Goal: Information Seeking & Learning: Learn about a topic

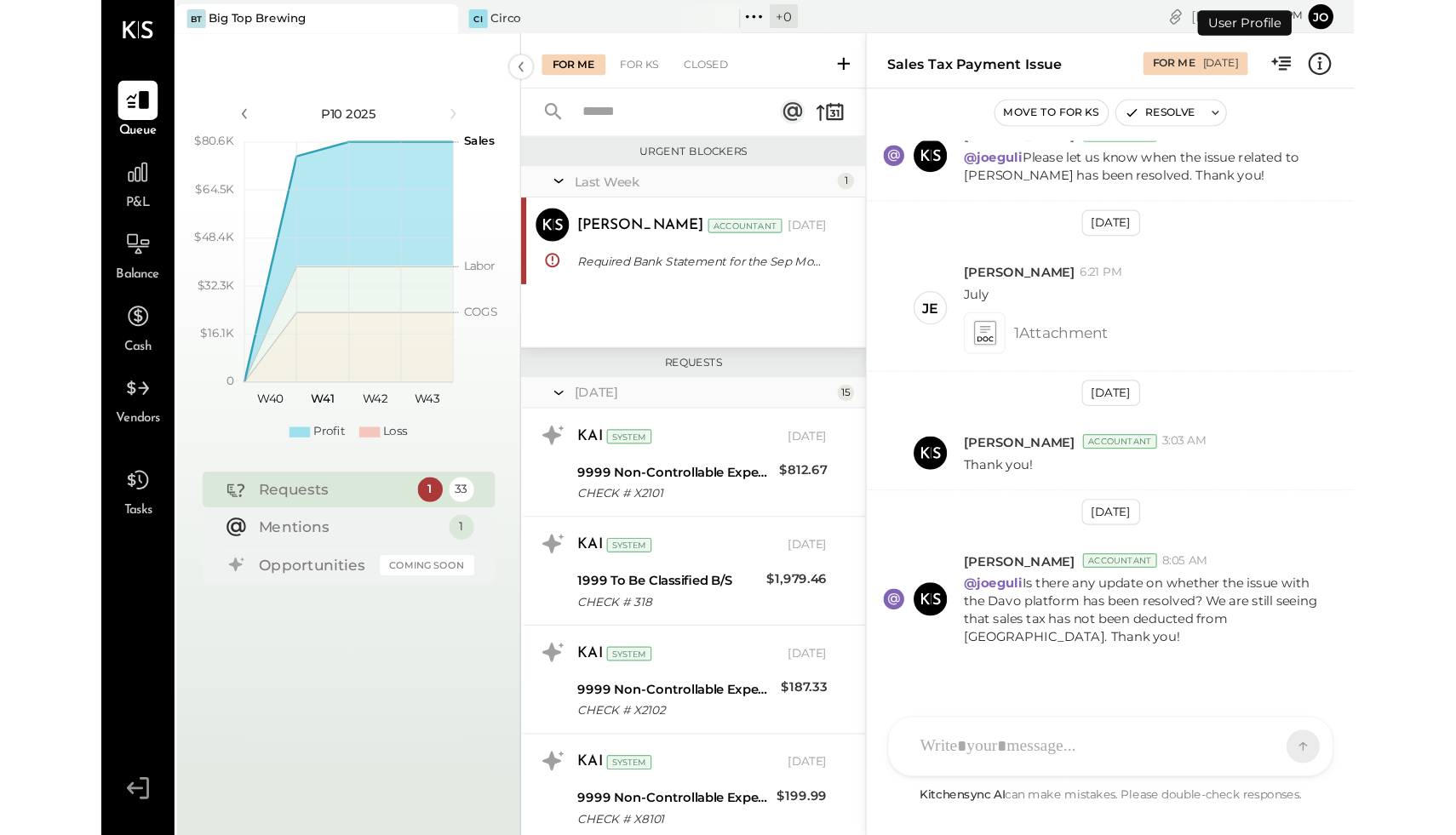
scroll to position [1245, 0]
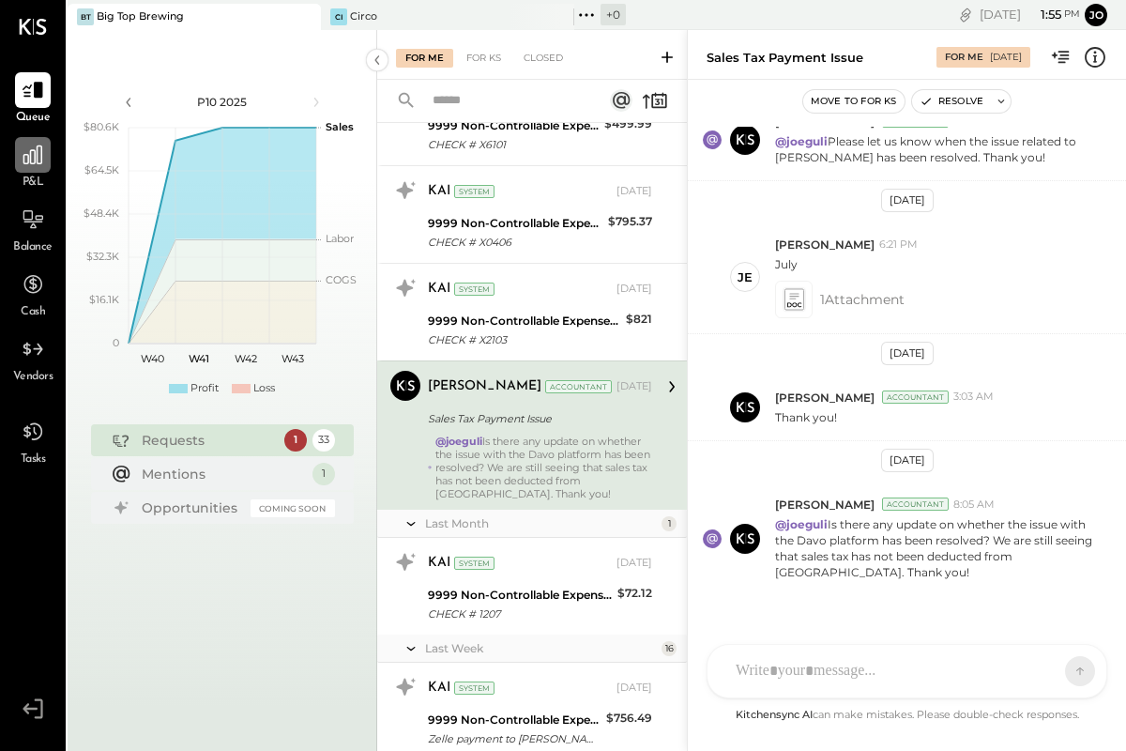
click at [33, 172] on div at bounding box center [33, 155] width 36 height 36
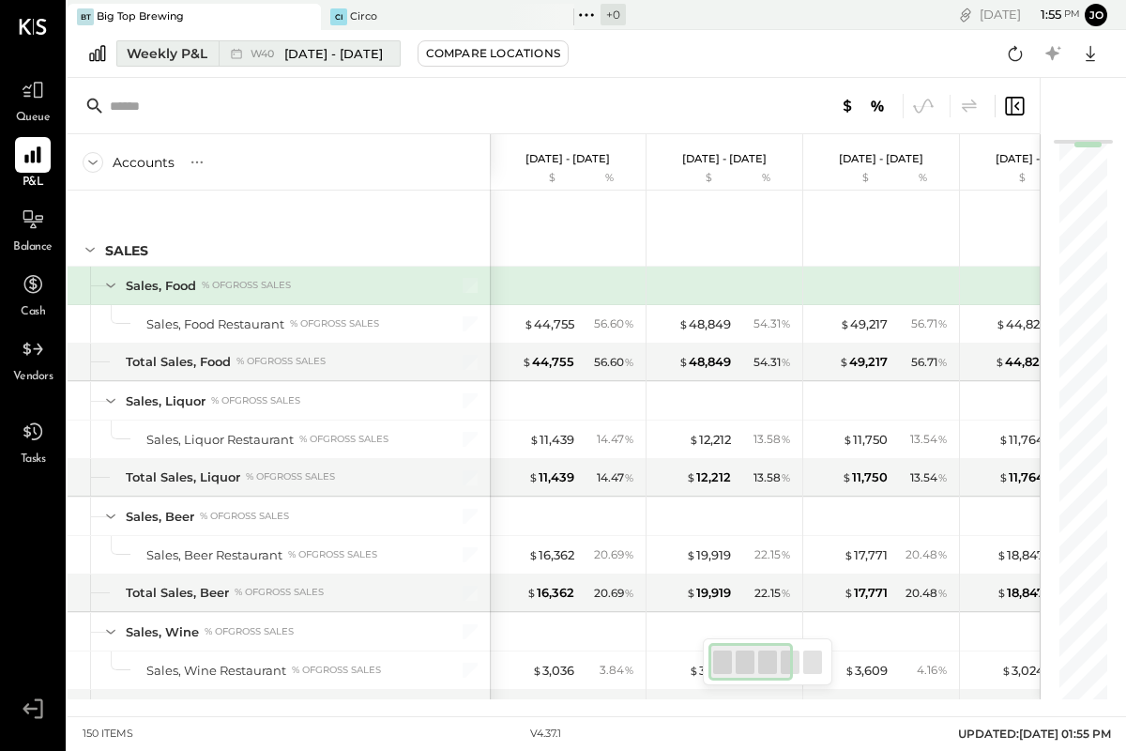
click at [144, 49] on div "Weekly P&L" at bounding box center [167, 53] width 81 height 19
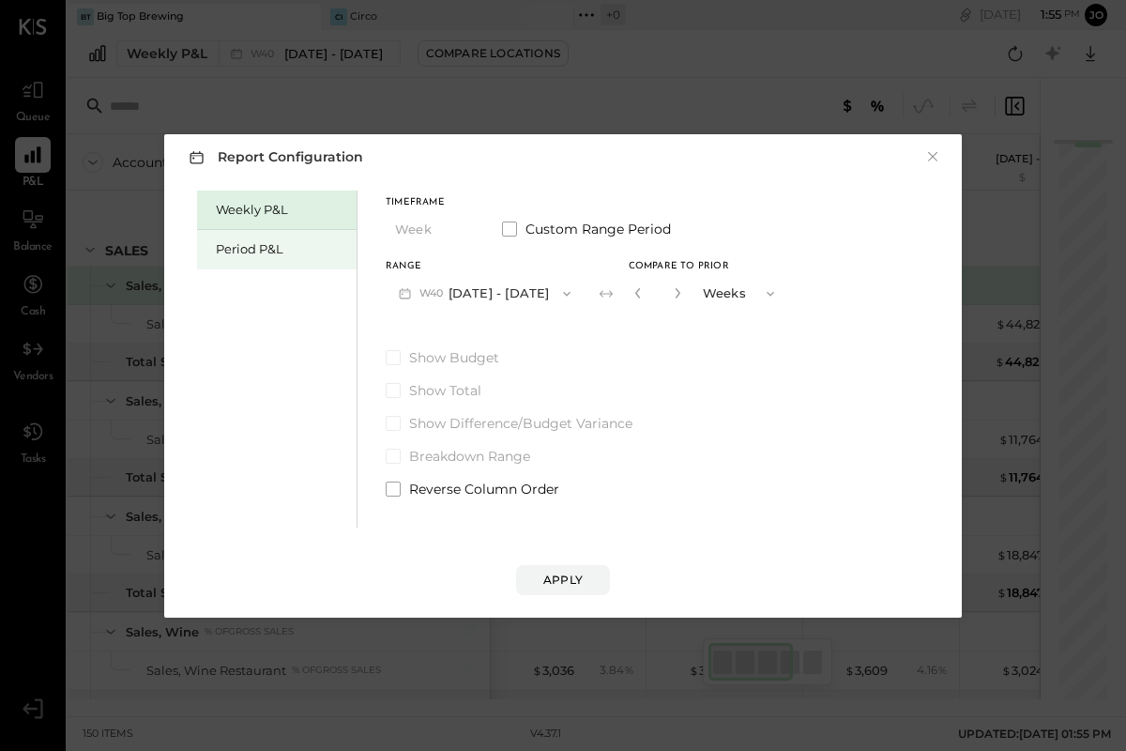
click at [266, 249] on div "Period P&L" at bounding box center [281, 249] width 131 height 18
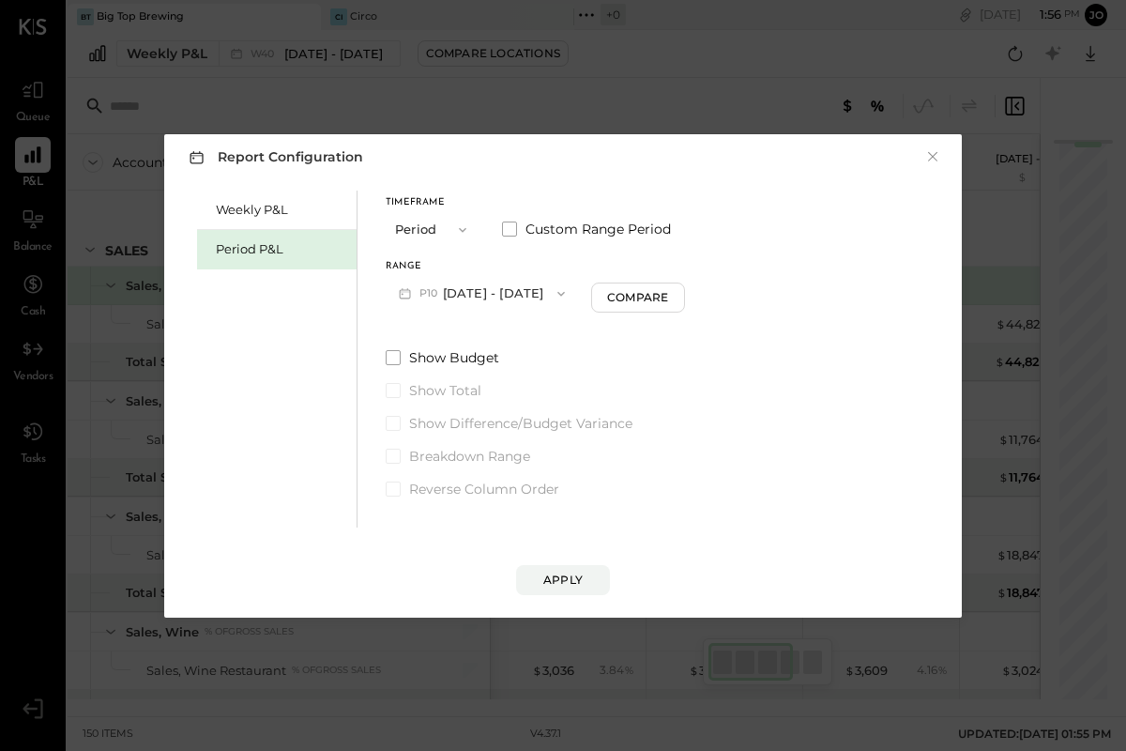
click at [424, 289] on span "P10" at bounding box center [430, 293] width 23 height 15
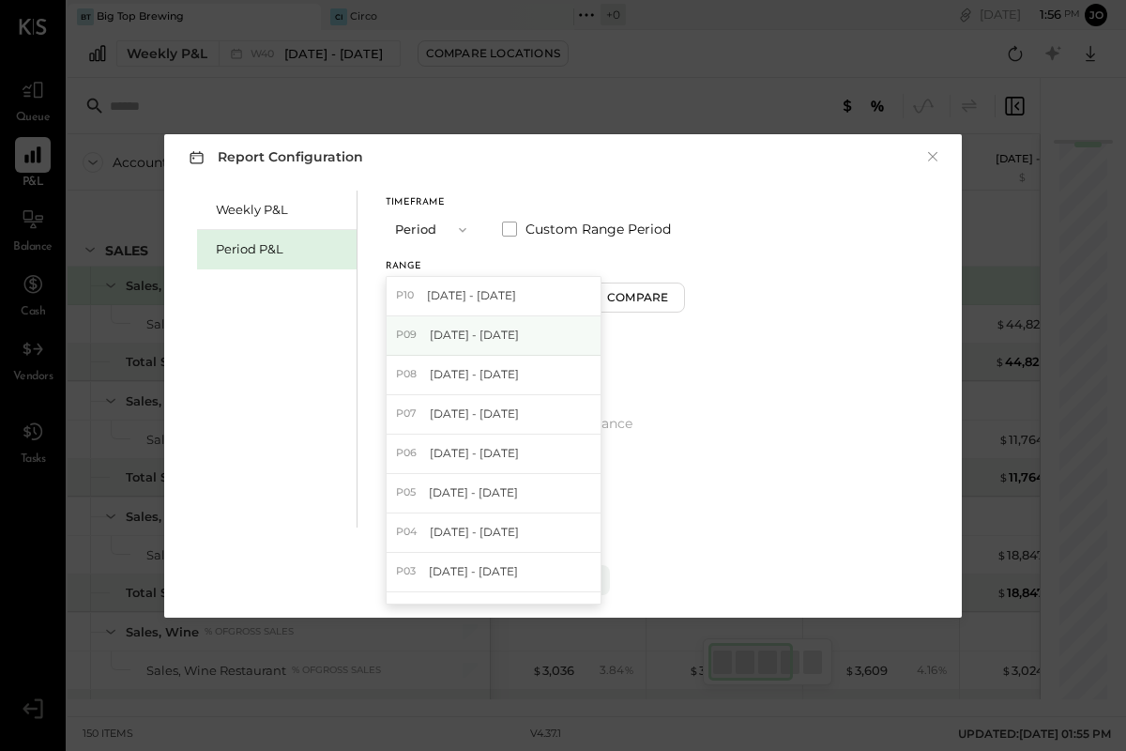
click at [421, 322] on div "P09 [DATE] - [DATE]" at bounding box center [494, 335] width 214 height 39
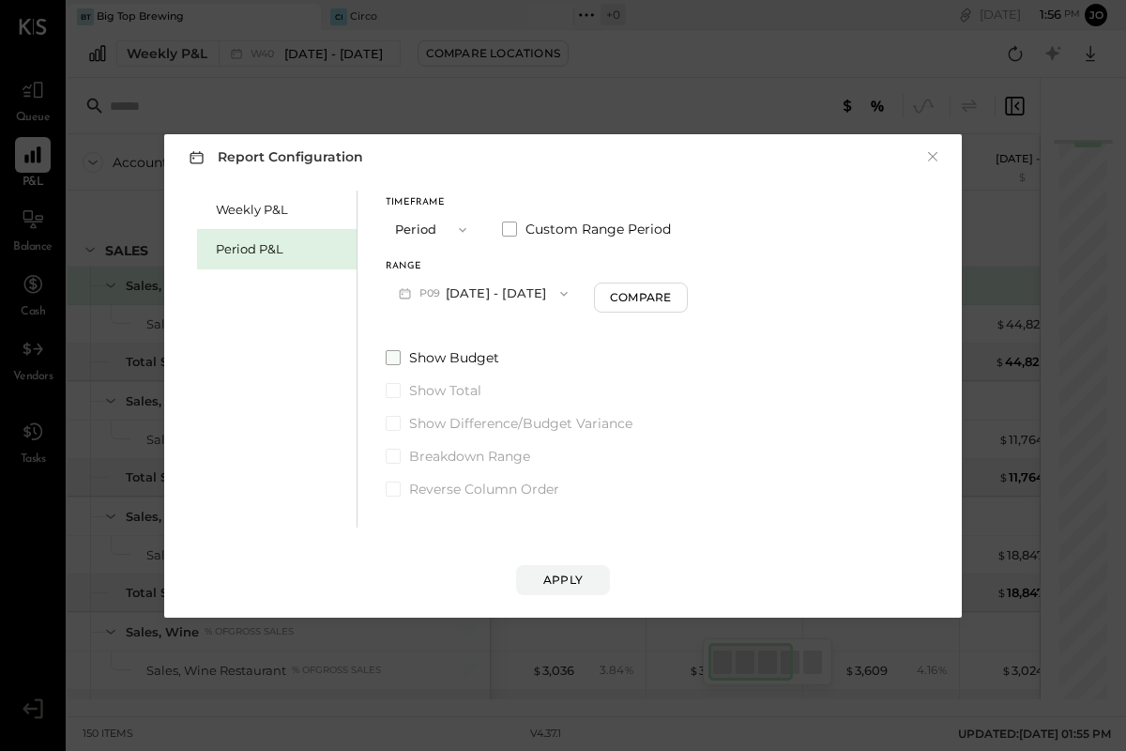
click at [398, 358] on span at bounding box center [393, 357] width 15 height 15
click at [393, 421] on span at bounding box center [393, 423] width 15 height 15
click at [556, 588] on button "Apply" at bounding box center [563, 580] width 94 height 30
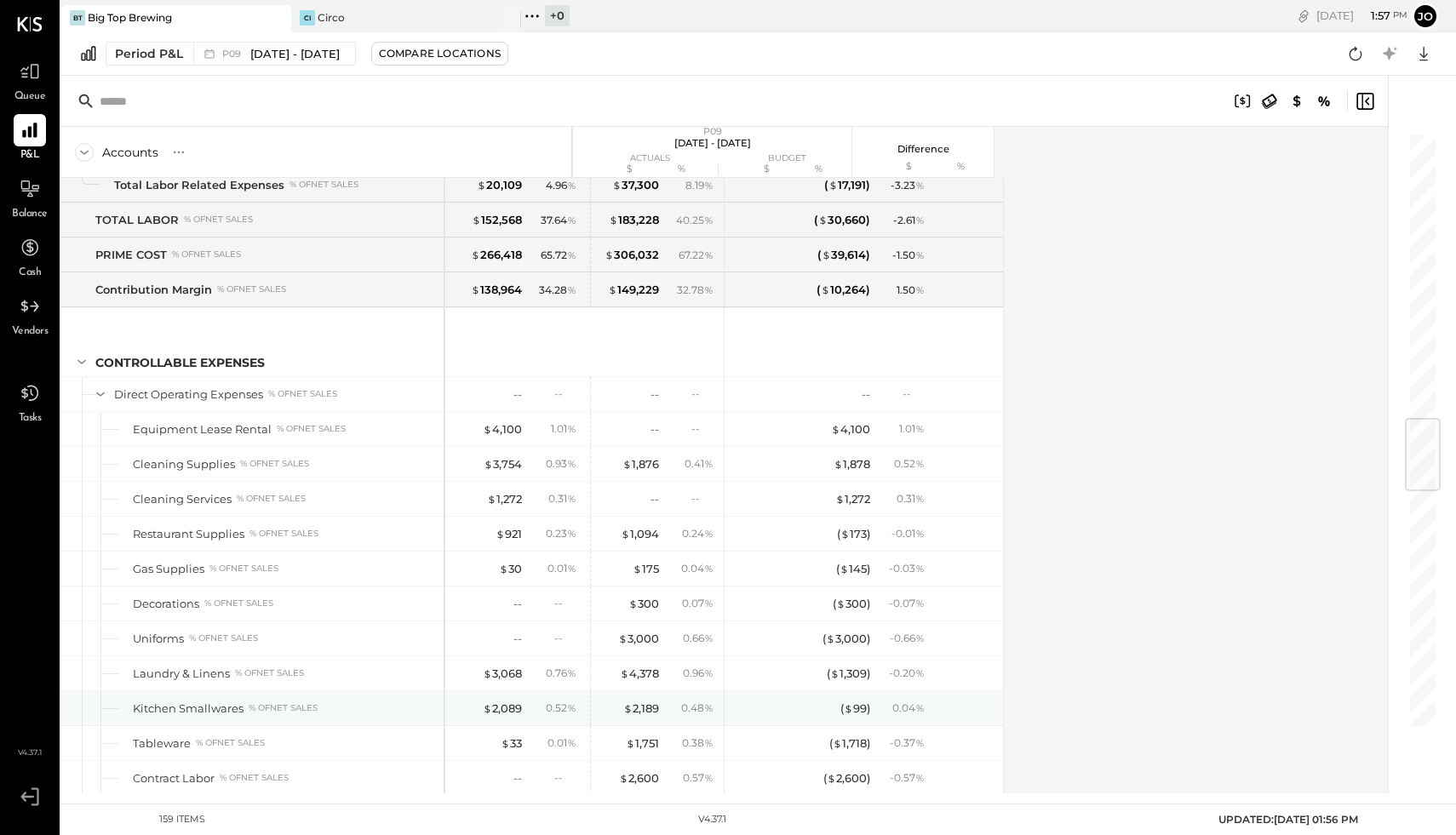
scroll to position [2420, 0]
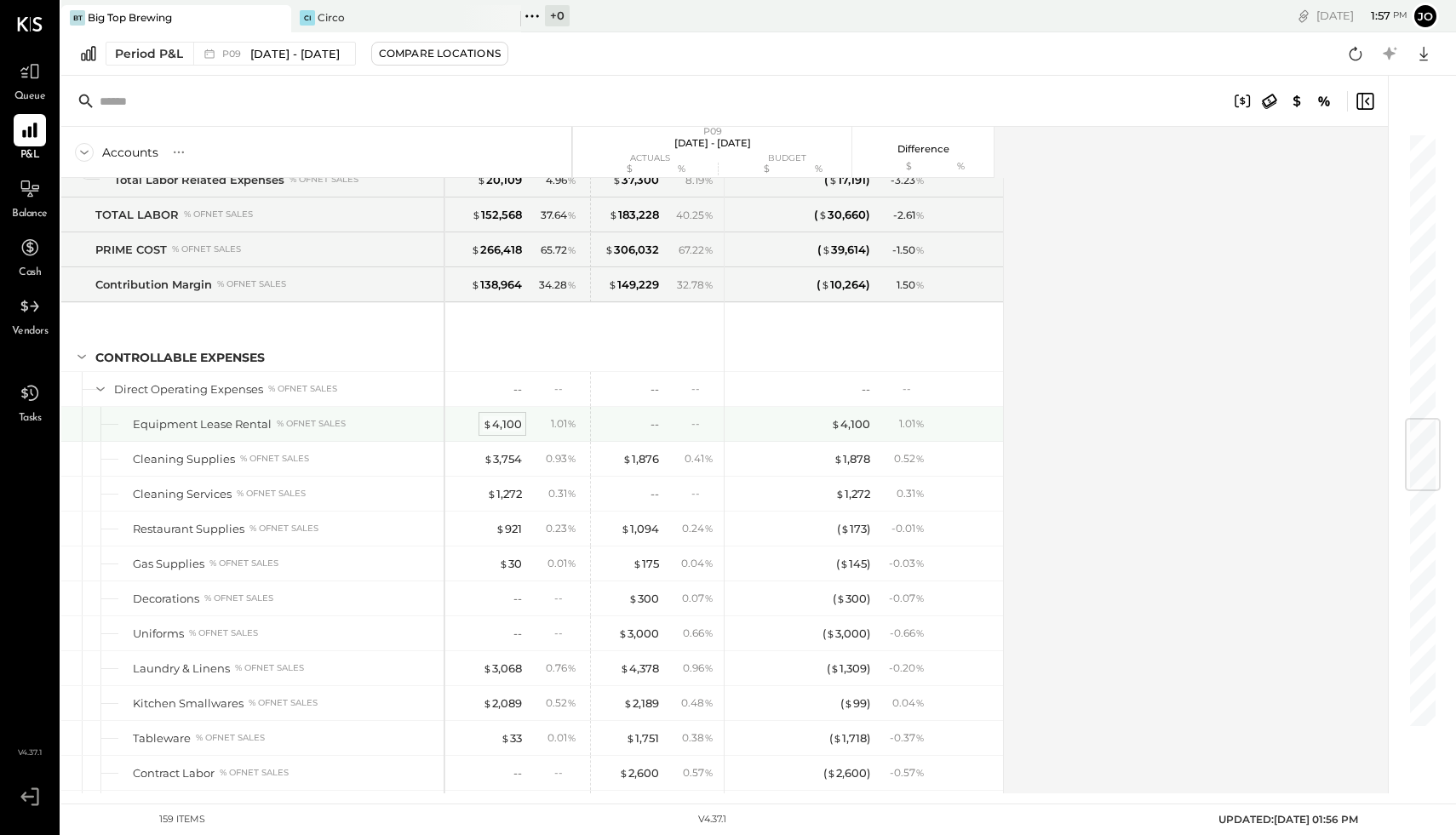
click at [494, 426] on div "$ 4,100" at bounding box center [502, 425] width 39 height 16
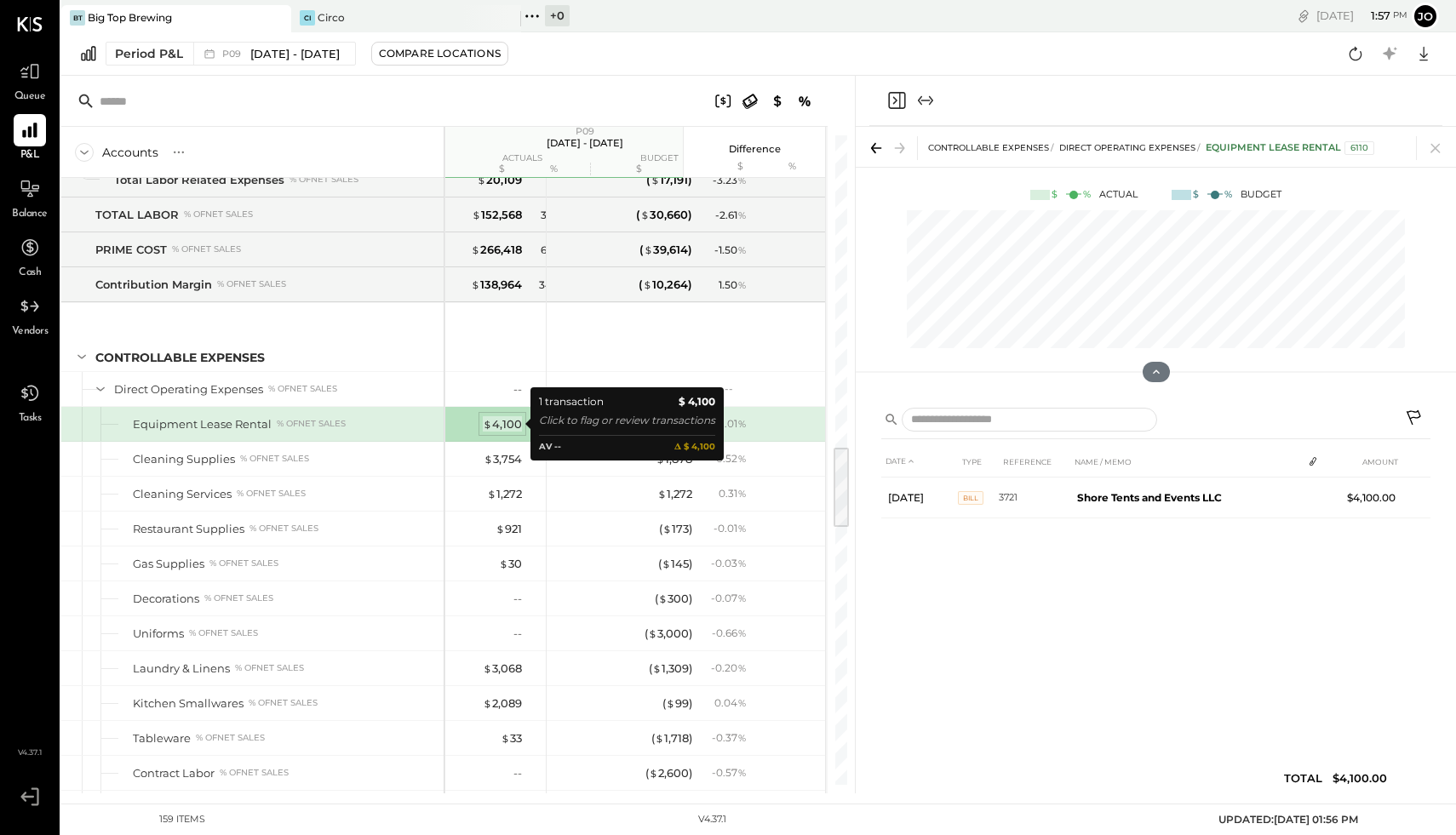
click at [494, 426] on div "$ 4,100" at bounding box center [502, 425] width 39 height 16
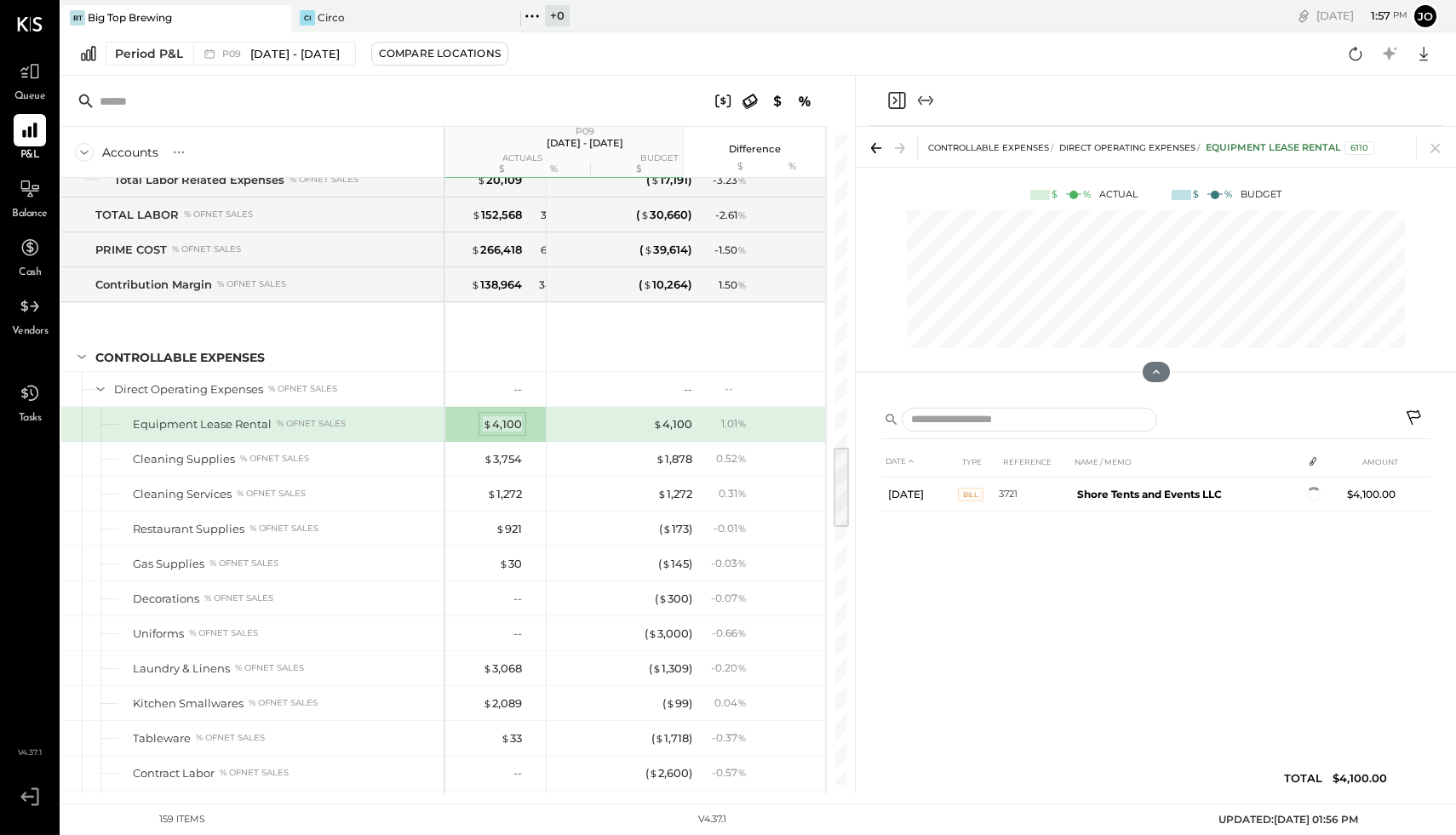
click at [504, 419] on div "$ 4,100" at bounding box center [502, 425] width 39 height 16
click at [496, 456] on div "$ 3,754" at bounding box center [503, 459] width 38 height 16
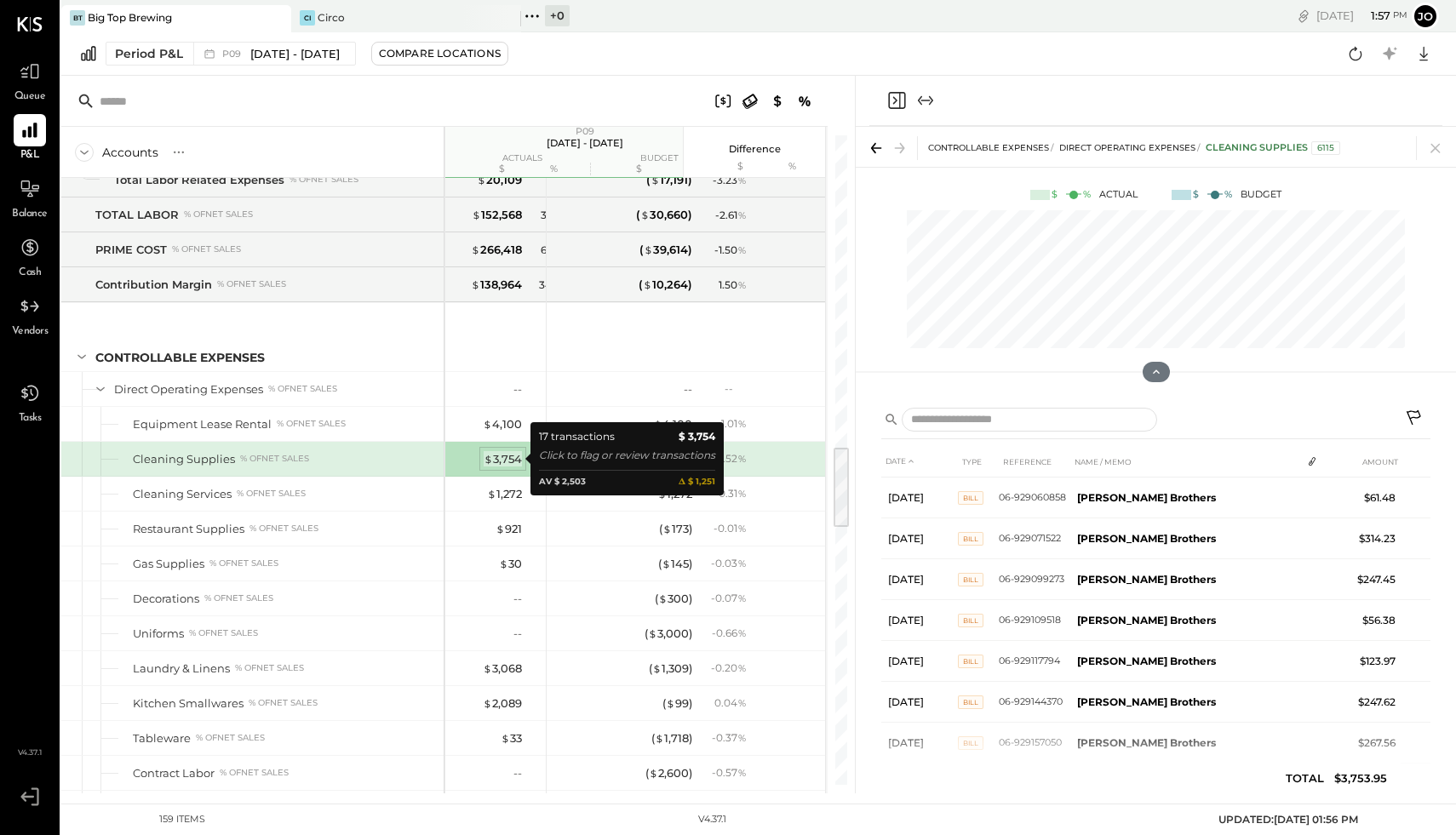
click at [496, 456] on div "$ 3,754" at bounding box center [503, 459] width 38 height 16
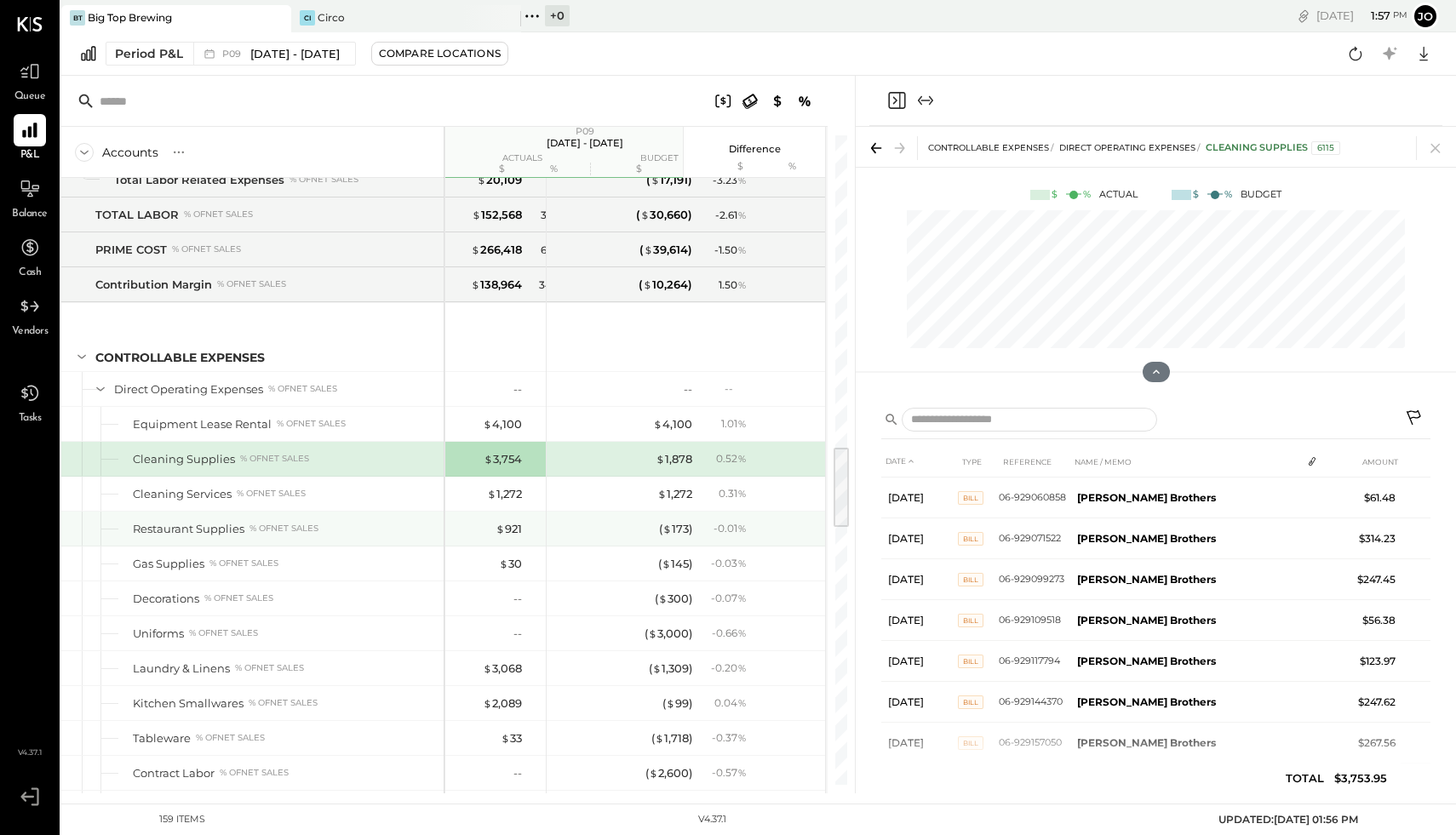
click at [453, 524] on div "$ 921 0.23 % $ 1,094 0.24 %" at bounding box center [585, 529] width 279 height 34
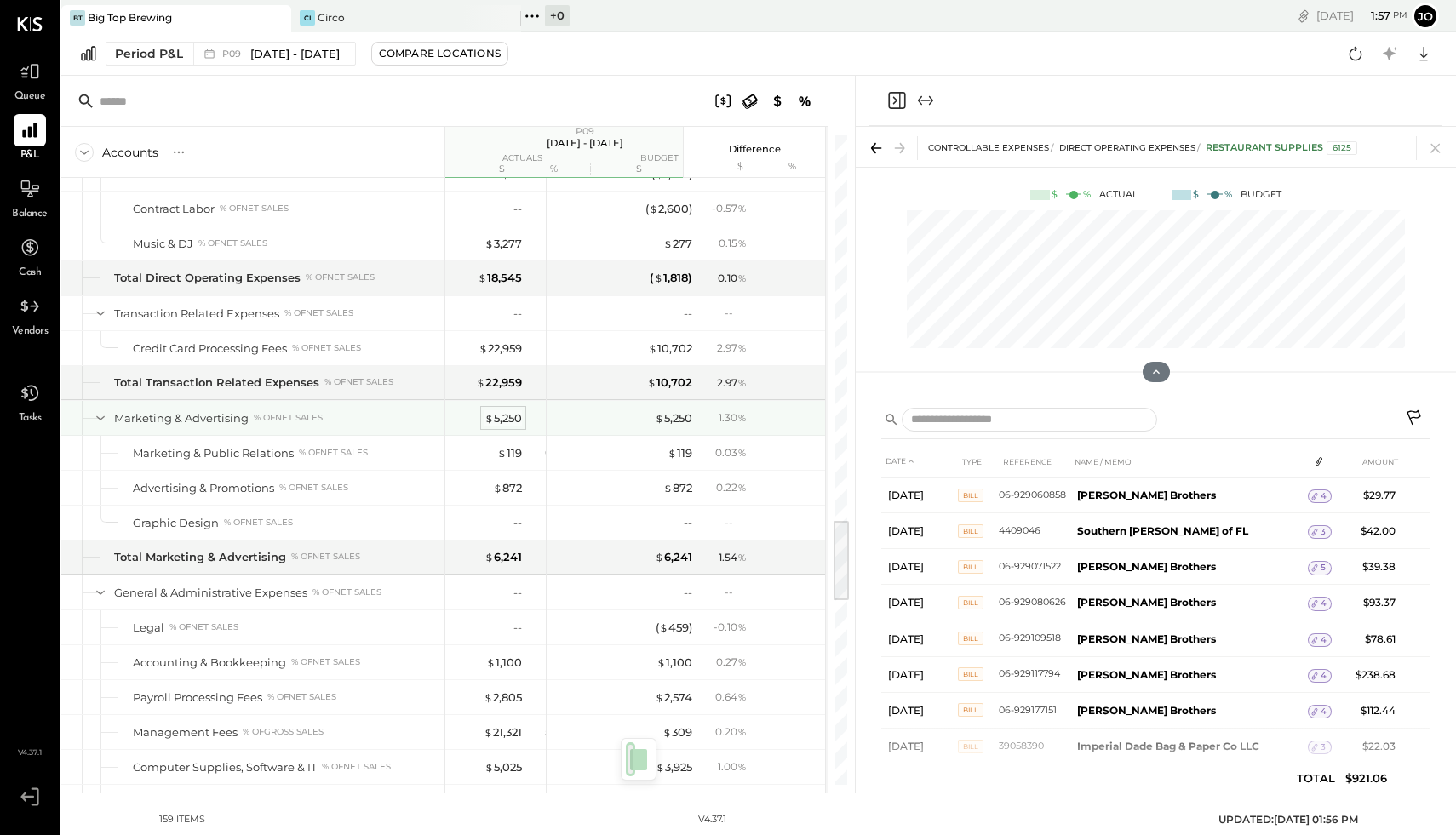
click at [500, 421] on div "$ 5,250" at bounding box center [503, 418] width 37 height 16
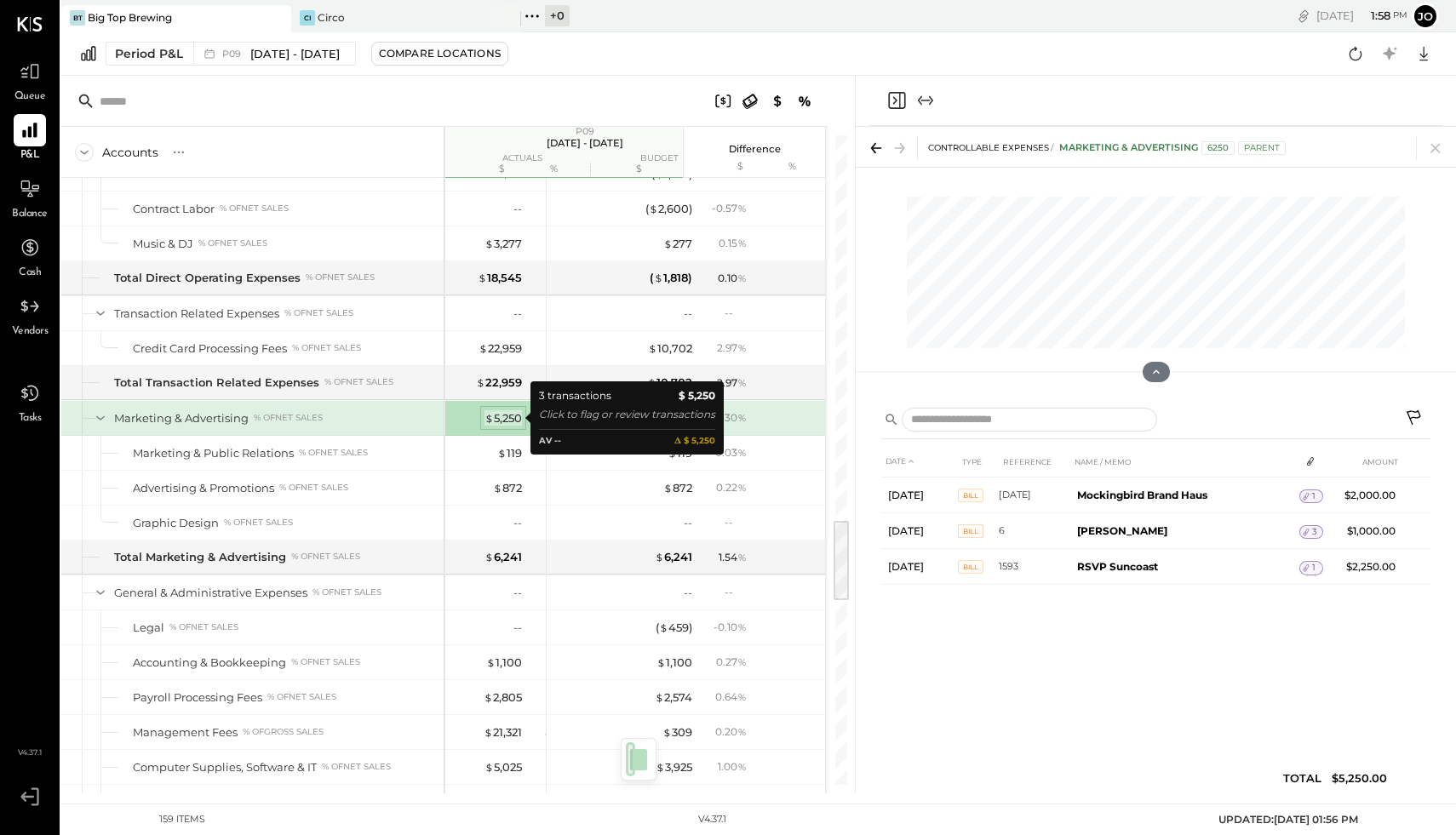
click at [500, 421] on div "$ 5,250" at bounding box center [503, 418] width 37 height 16
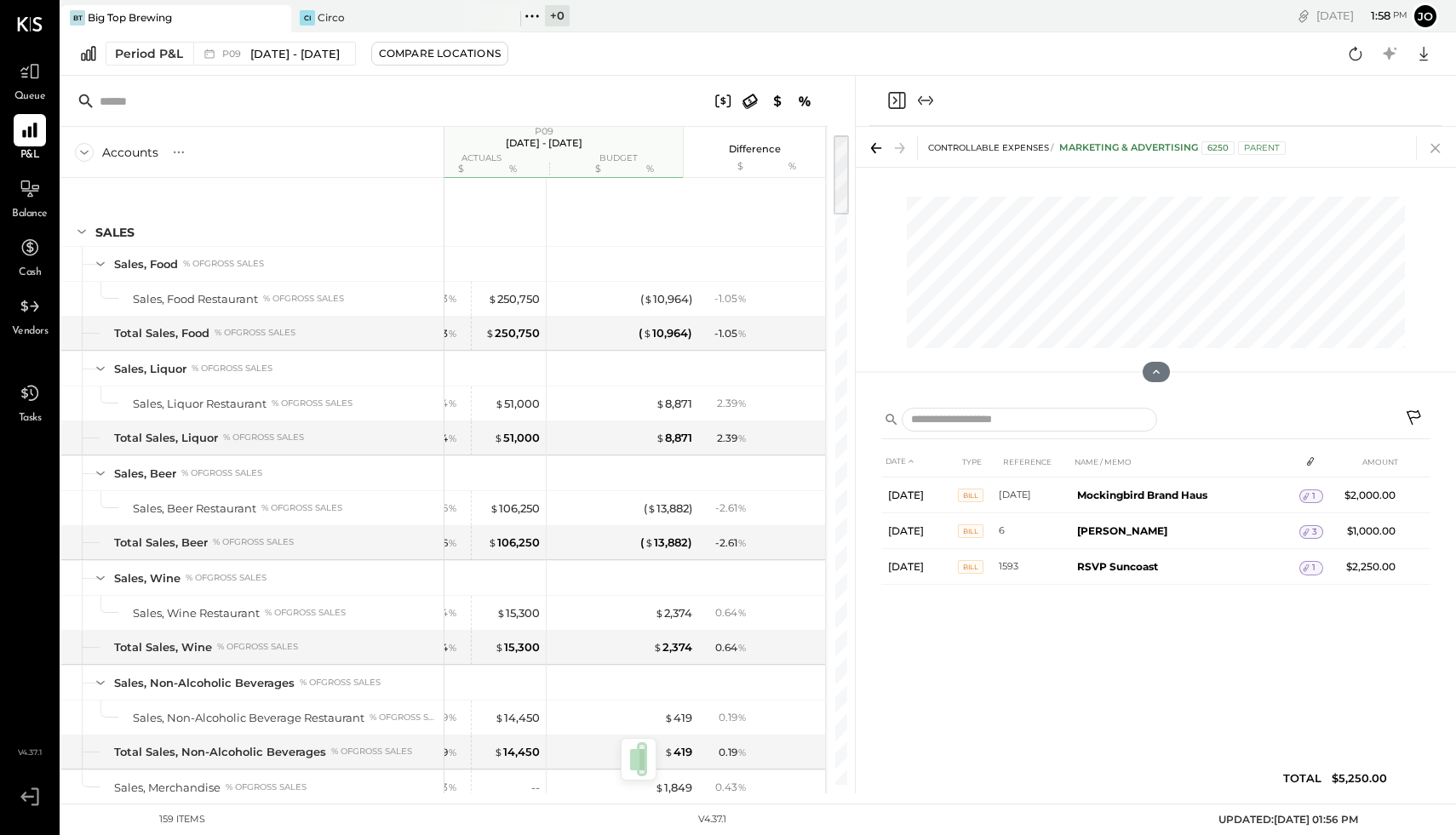
click at [1021, 152] on icon at bounding box center [1436, 148] width 24 height 24
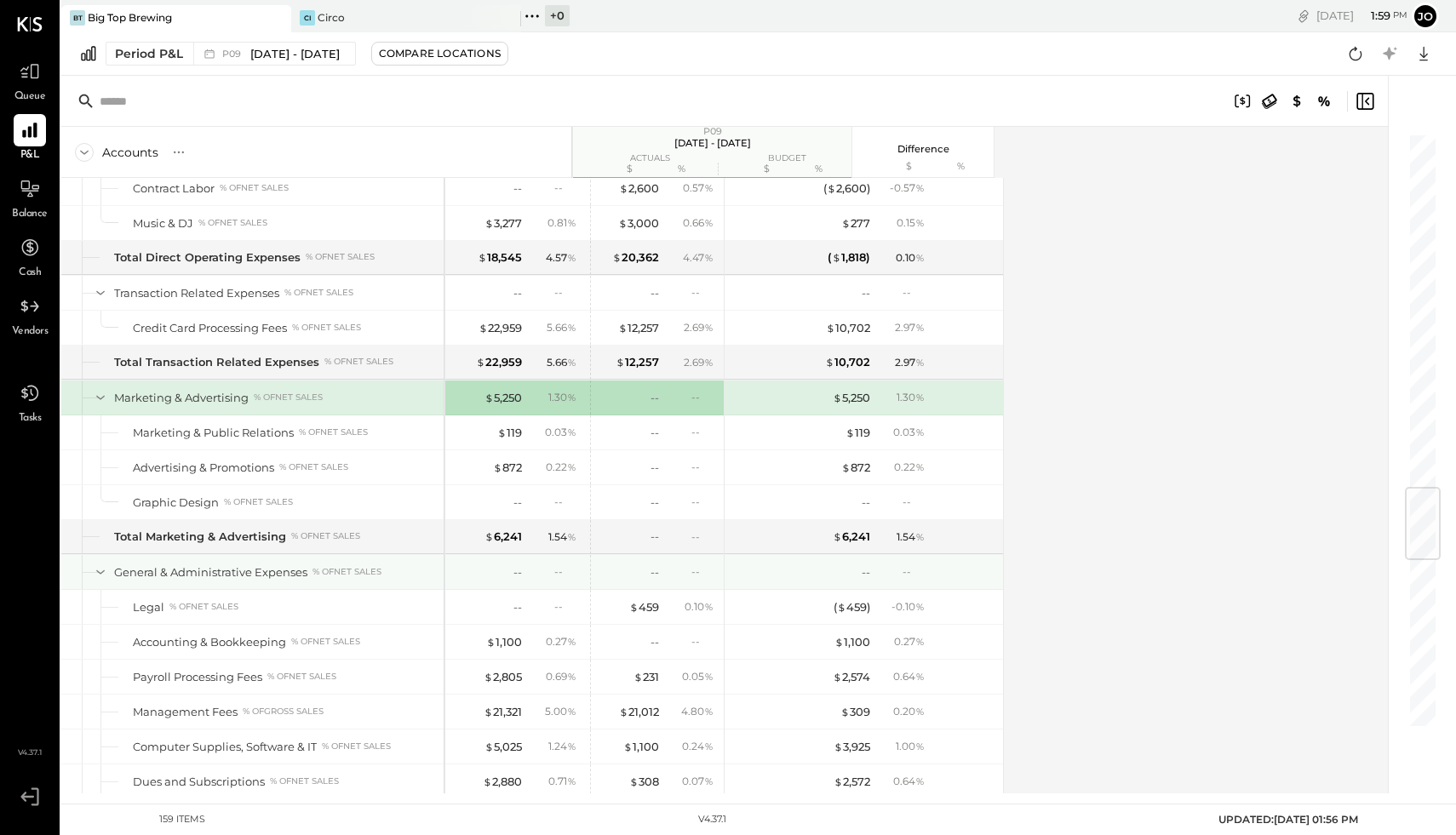
scroll to position [3008, 0]
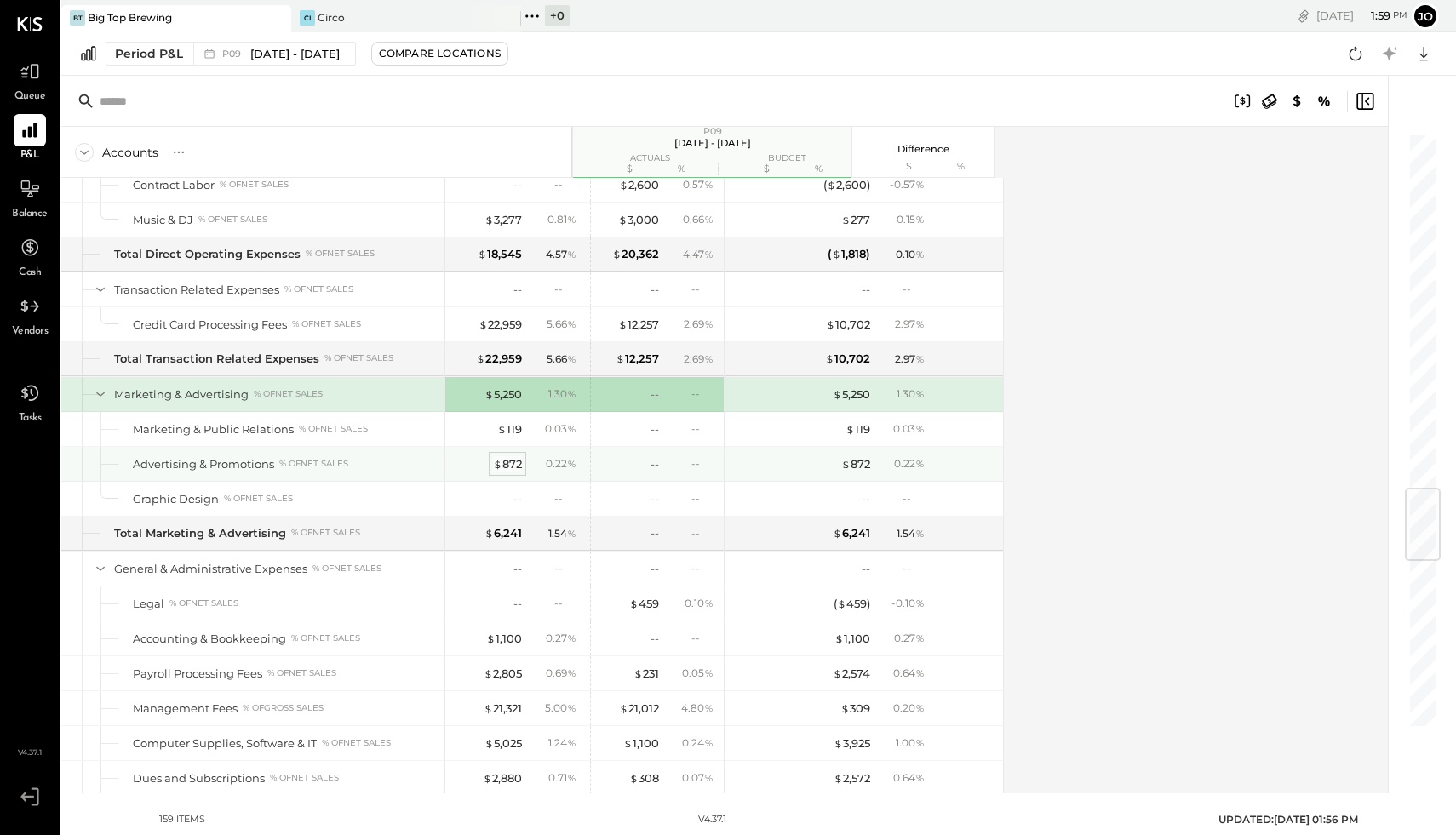
click at [508, 472] on div "$ 872" at bounding box center [507, 465] width 29 height 16
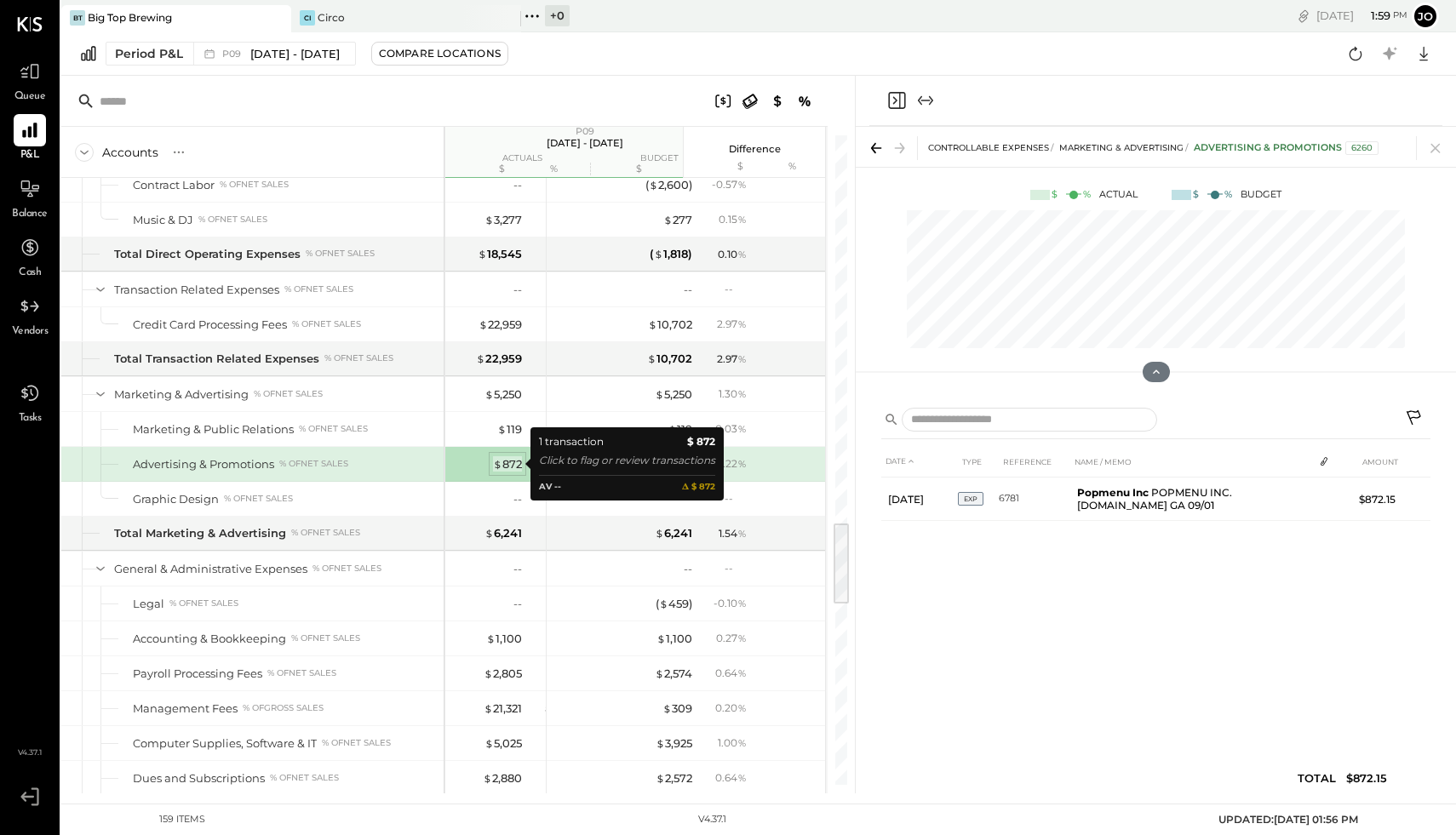
click at [510, 465] on div "$ 872" at bounding box center [507, 465] width 29 height 16
